Goal: Information Seeking & Learning: Learn about a topic

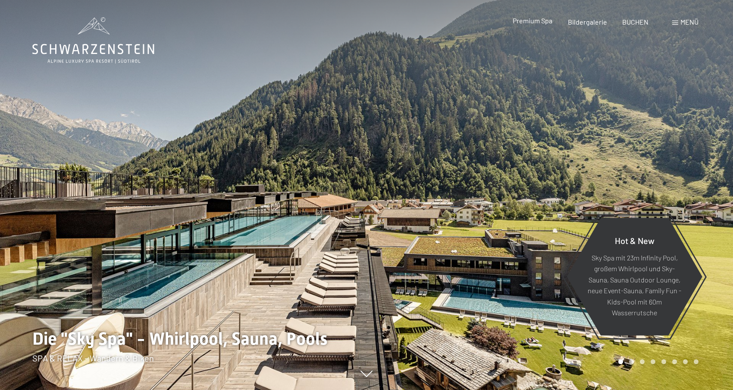
click at [536, 25] on div "Premium Spa" at bounding box center [533, 20] width 40 height 9
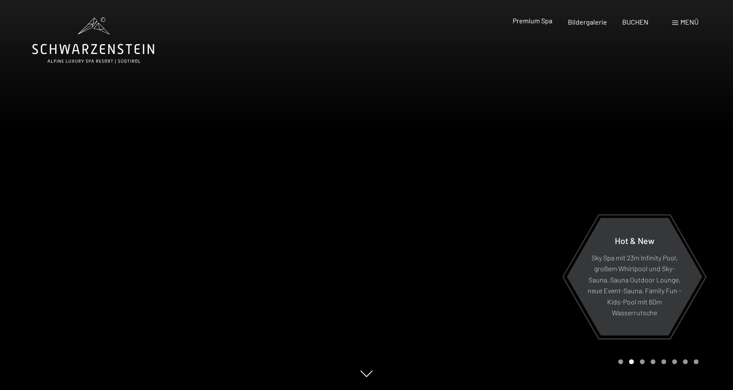
click at [538, 22] on span "Premium Spa" at bounding box center [533, 20] width 40 height 8
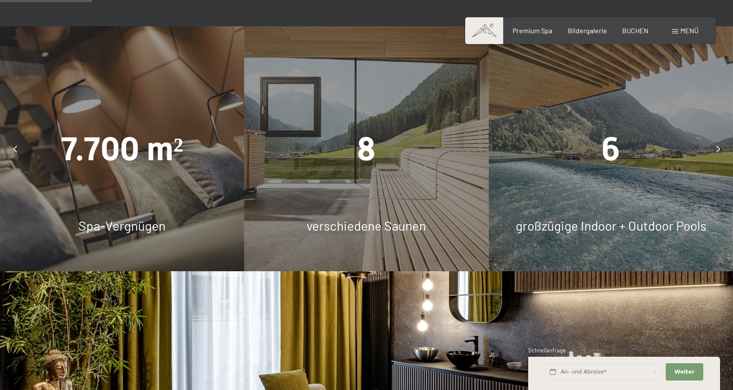
scroll to position [794, 0]
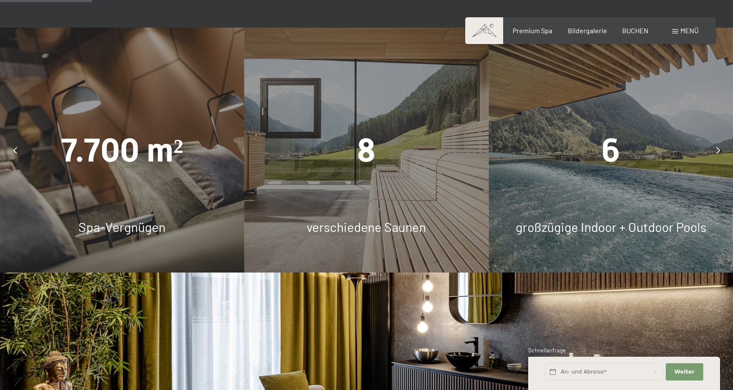
click at [188, 180] on div "7.700 m² Spa-Vergnügen" at bounding box center [122, 150] width 245 height 245
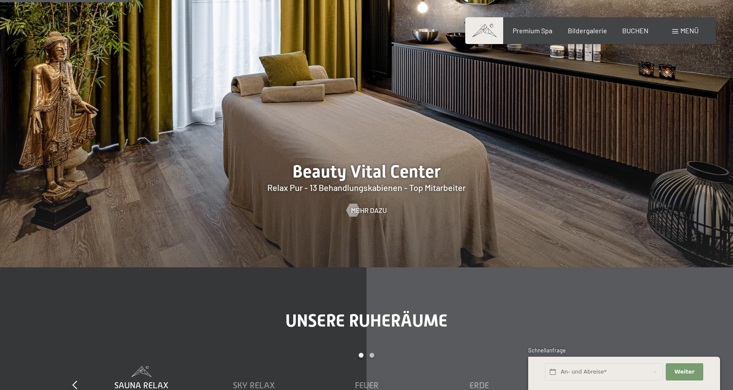
scroll to position [1114, 0]
click at [373, 204] on span "Mehr dazu" at bounding box center [378, 208] width 36 height 9
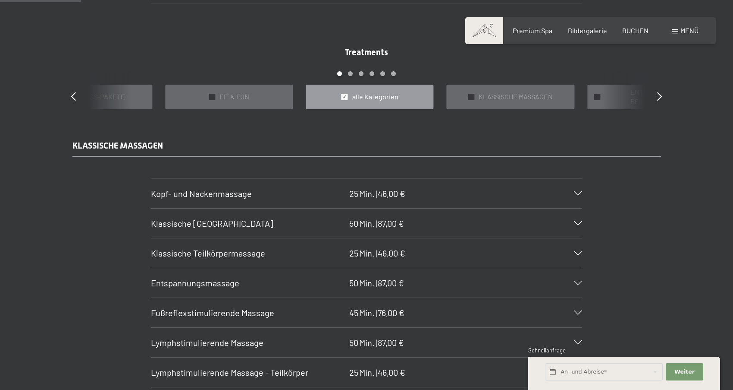
scroll to position [757, 0]
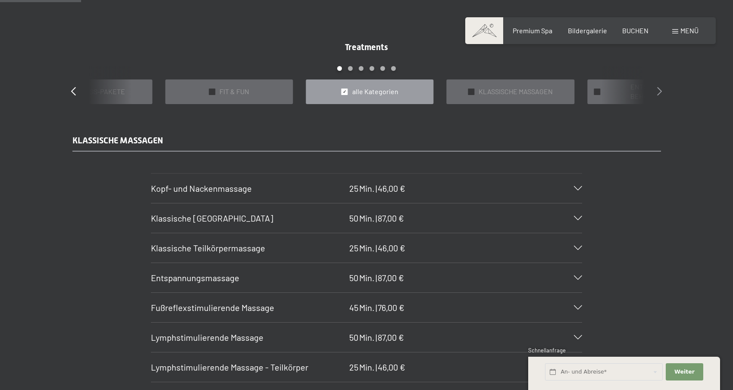
click at [659, 91] on icon at bounding box center [659, 91] width 5 height 9
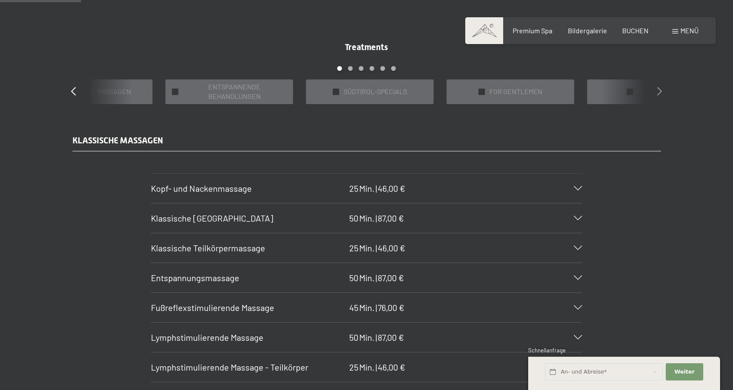
click at [659, 91] on icon at bounding box center [659, 91] width 5 height 9
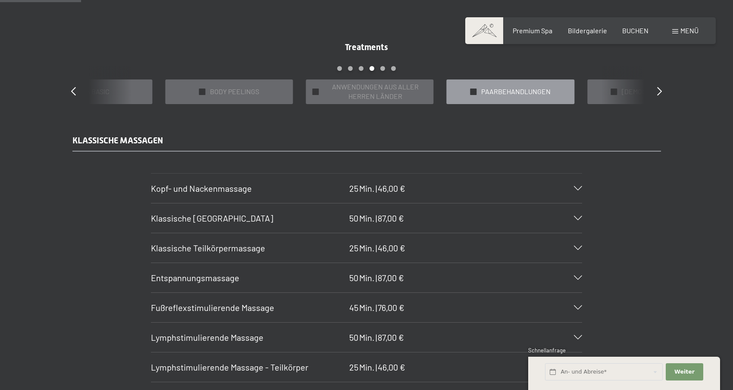
click at [532, 88] on span "PAARBEHANDLUNGEN" at bounding box center [515, 91] width 69 height 9
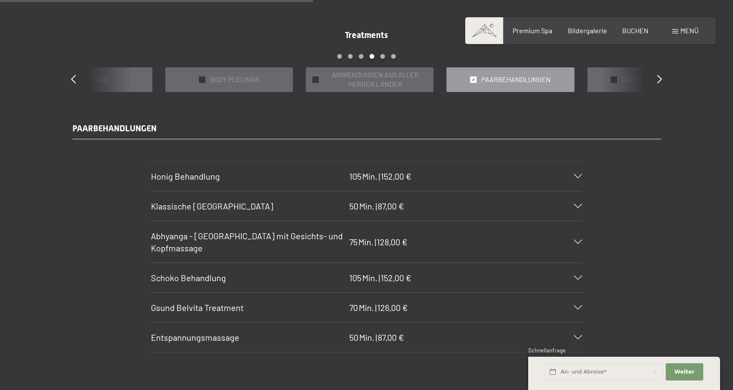
scroll to position [769, 0]
click at [580, 176] on icon at bounding box center [578, 176] width 8 height 4
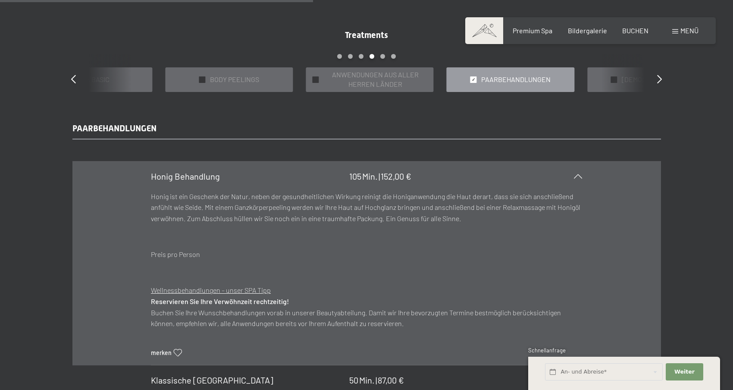
click at [580, 176] on icon at bounding box center [578, 176] width 8 height 4
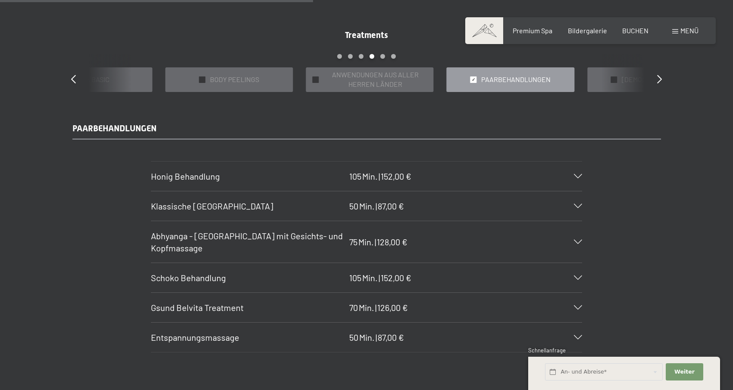
click at [579, 275] on icon at bounding box center [578, 277] width 8 height 4
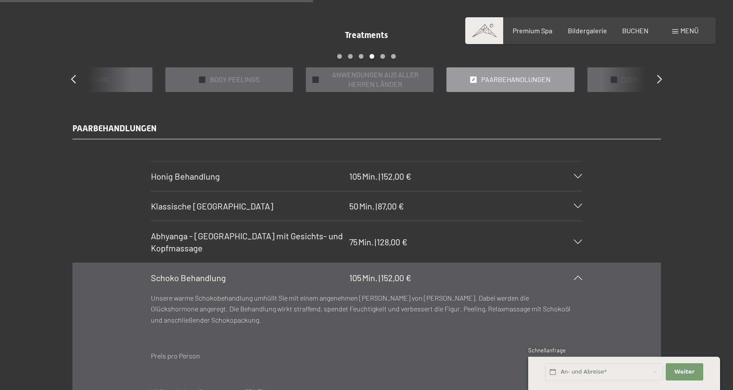
click at [579, 275] on icon at bounding box center [578, 277] width 8 height 4
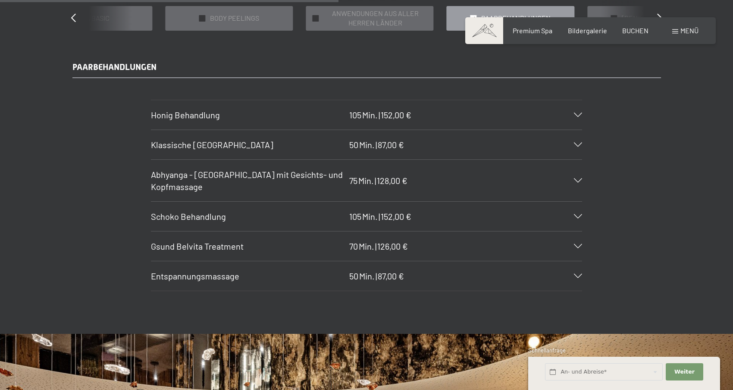
scroll to position [831, 0]
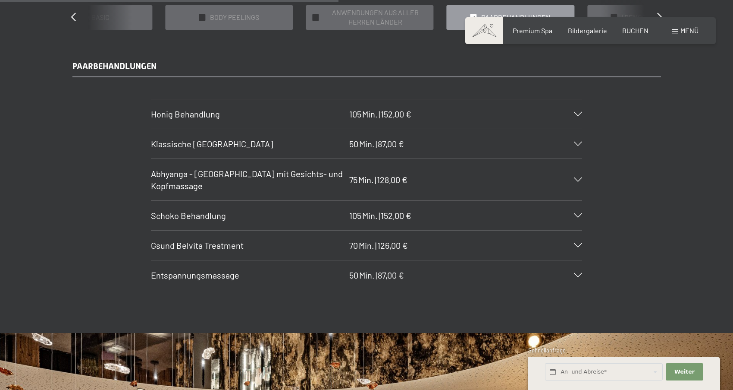
click at [577, 274] on icon at bounding box center [578, 275] width 8 height 4
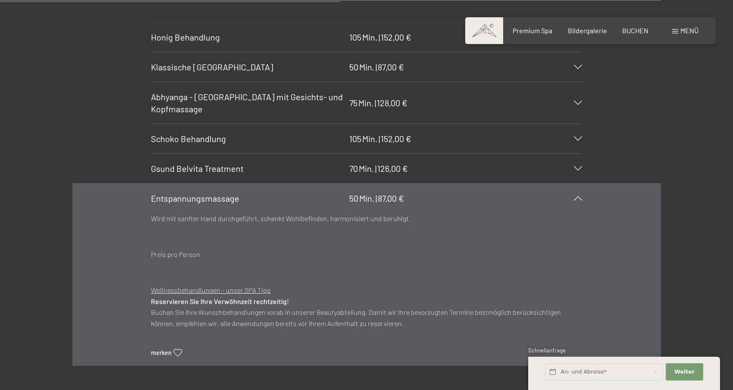
scroll to position [916, 0]
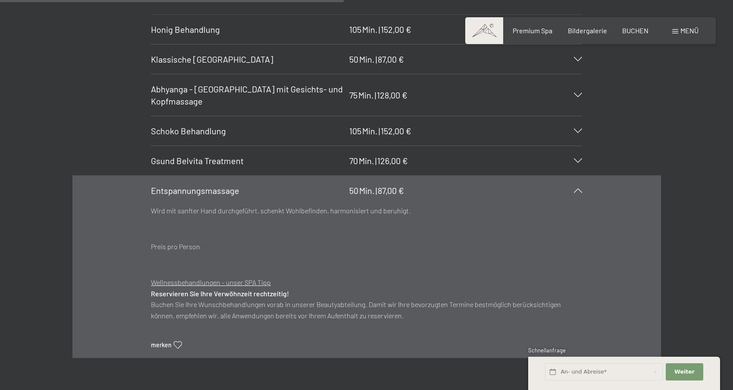
click at [578, 188] on icon at bounding box center [578, 190] width 8 height 4
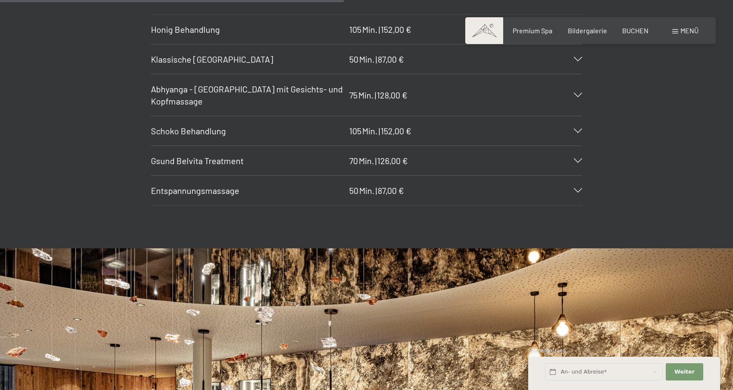
click at [574, 159] on div at bounding box center [572, 160] width 19 height 4
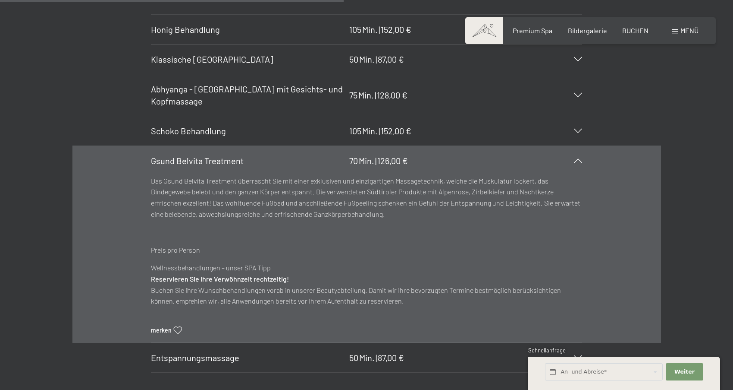
click at [574, 159] on div at bounding box center [572, 160] width 19 height 4
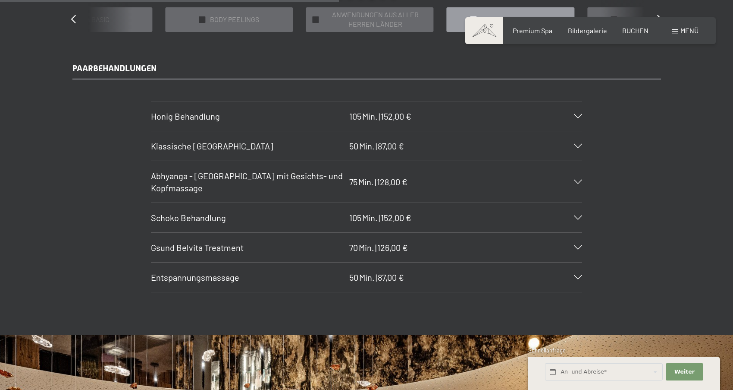
scroll to position [829, 0]
click at [582, 179] on section "Abhyanga - Ganzkörpermassage mit Gesichts- und Kopfmassage 75 Min. | 128,00 € D…" at bounding box center [366, 182] width 431 height 42
click at [580, 183] on div "Abhyanga - Ganzkörpermassage mit Gesichts- und Kopfmassage 75 Min. | 128,00 €" at bounding box center [366, 181] width 431 height 41
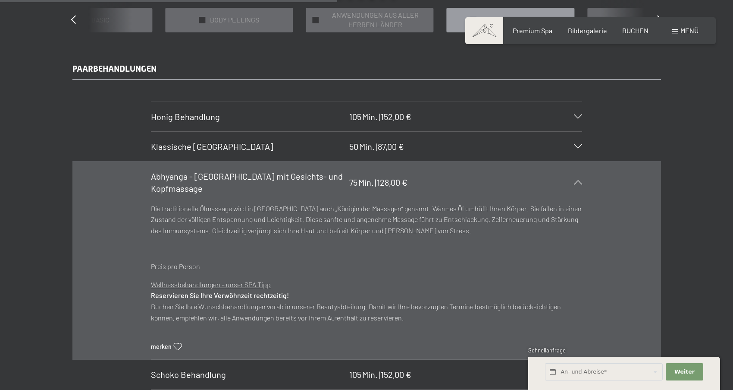
click at [580, 183] on div "Abhyanga - Ganzkörpermassage mit Gesichts- und Kopfmassage 75 Min. | 128,00 €" at bounding box center [366, 181] width 431 height 41
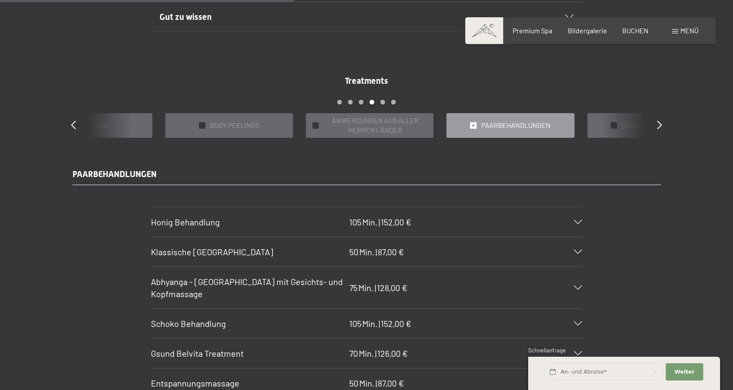
scroll to position [723, 0]
click at [658, 127] on icon at bounding box center [659, 125] width 5 height 9
click at [538, 122] on span "DIE PRIVATE SPA SUITE" at bounding box center [516, 125] width 70 height 9
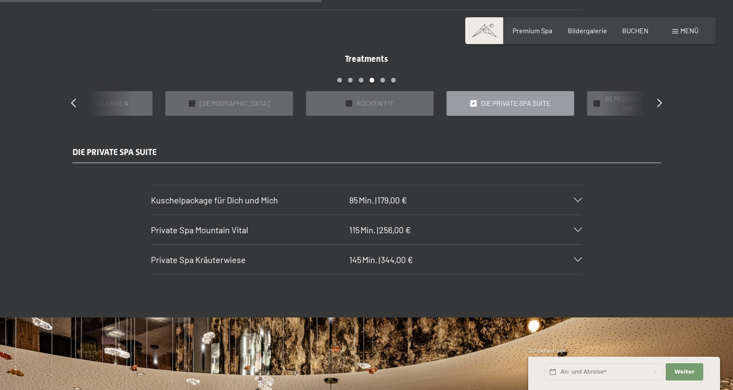
scroll to position [746, 0]
click at [581, 230] on div "Private Spa Mountain Vital 115 Min. | 256,00 €" at bounding box center [366, 228] width 431 height 29
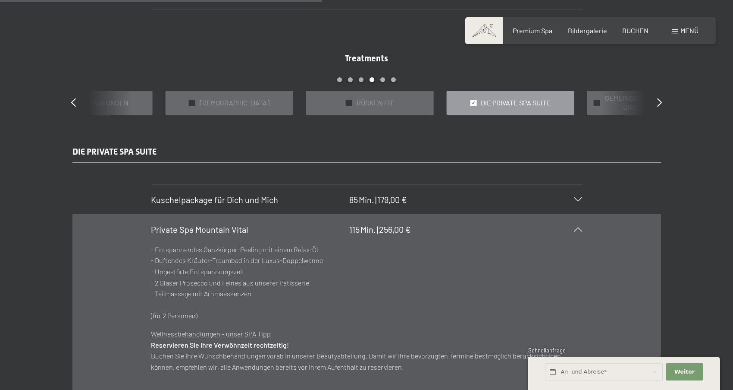
click at [580, 229] on icon at bounding box center [578, 229] width 8 height 4
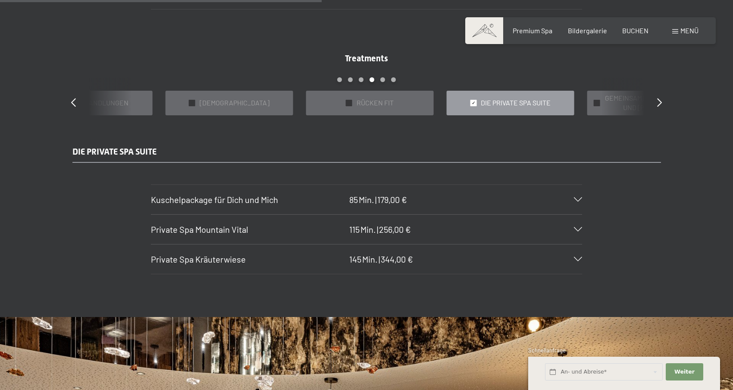
click at [578, 200] on div "Kuschelpackage für Dich und Mich 85 Min. | 179,00 €" at bounding box center [366, 199] width 431 height 29
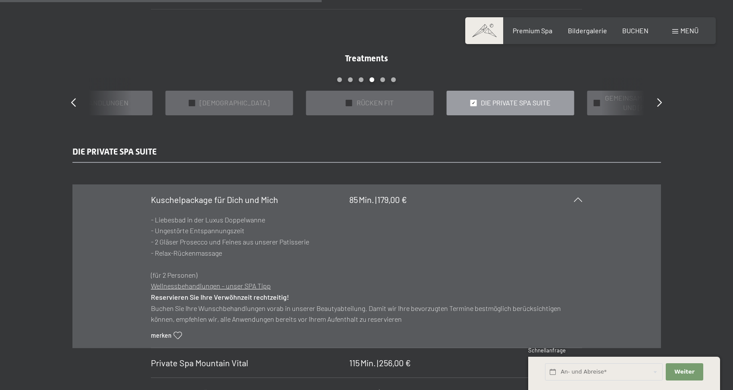
click at [578, 200] on div "Kuschelpackage für Dich und Mich 85 Min. | 179,00 €" at bounding box center [366, 199] width 431 height 29
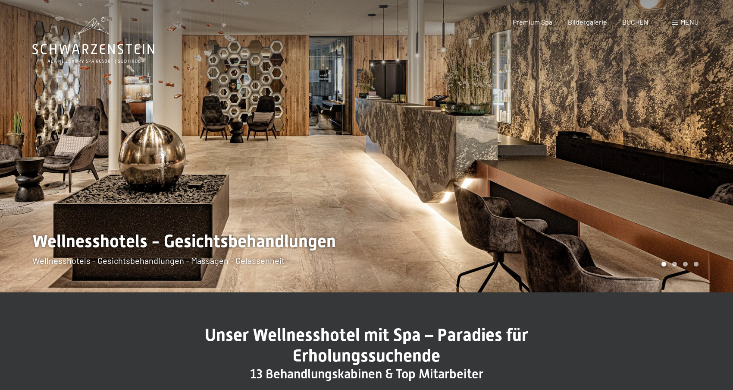
scroll to position [0, 0]
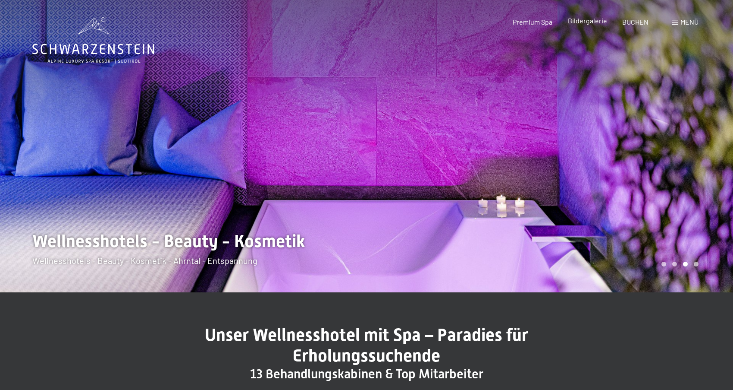
click at [594, 22] on span "Bildergalerie" at bounding box center [587, 20] width 39 height 8
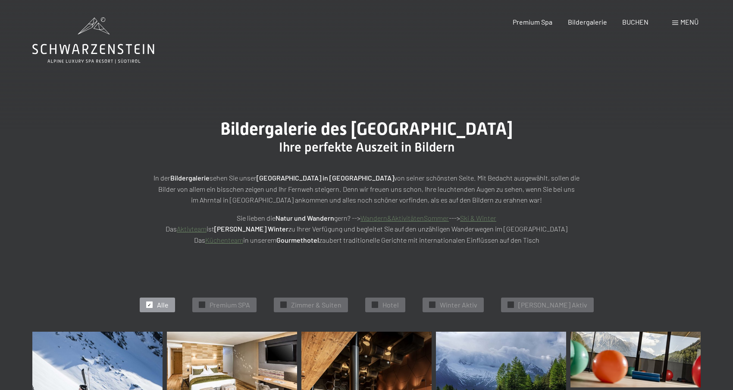
click at [674, 24] on span at bounding box center [676, 23] width 6 height 4
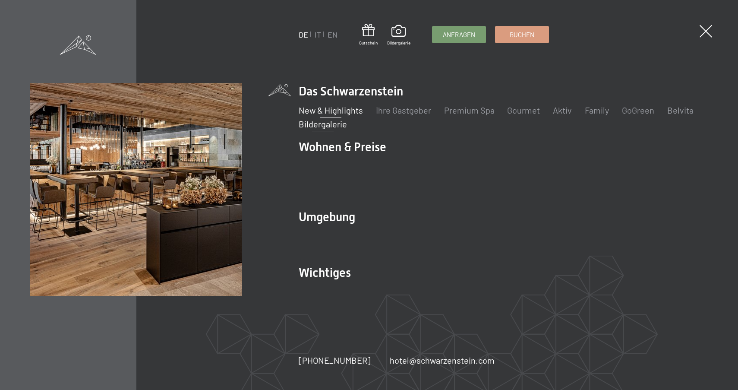
click at [351, 113] on link "New & Highlights" at bounding box center [330, 110] width 64 height 10
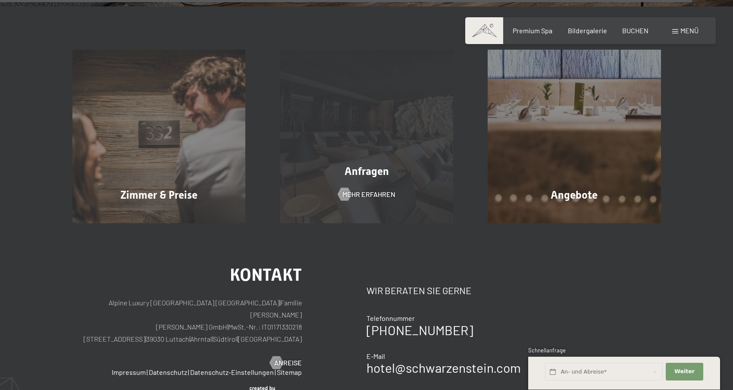
scroll to position [3428, 0]
